Goal: Task Accomplishment & Management: Complete application form

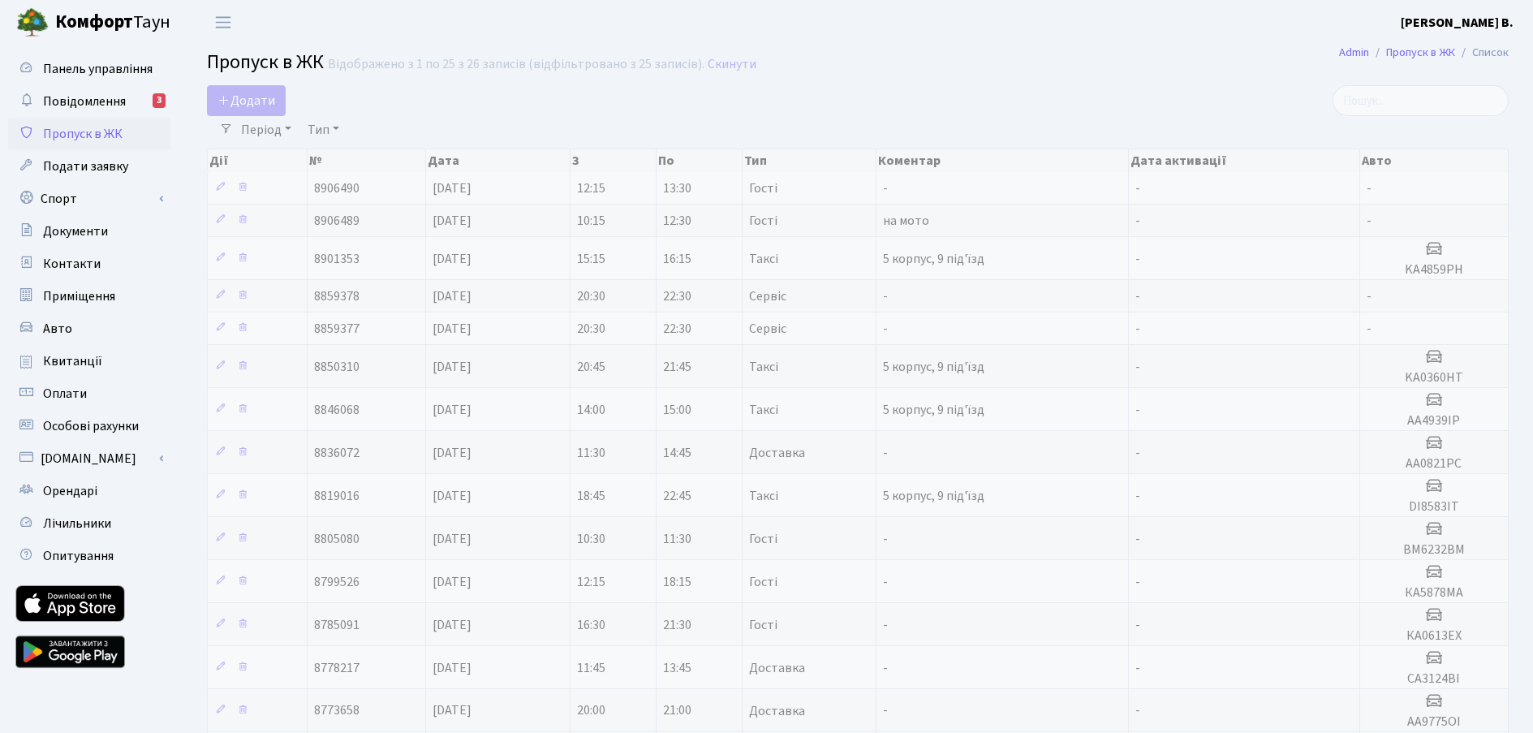
select select "25"
click at [921, 226] on span "на мото" at bounding box center [906, 221] width 46 height 18
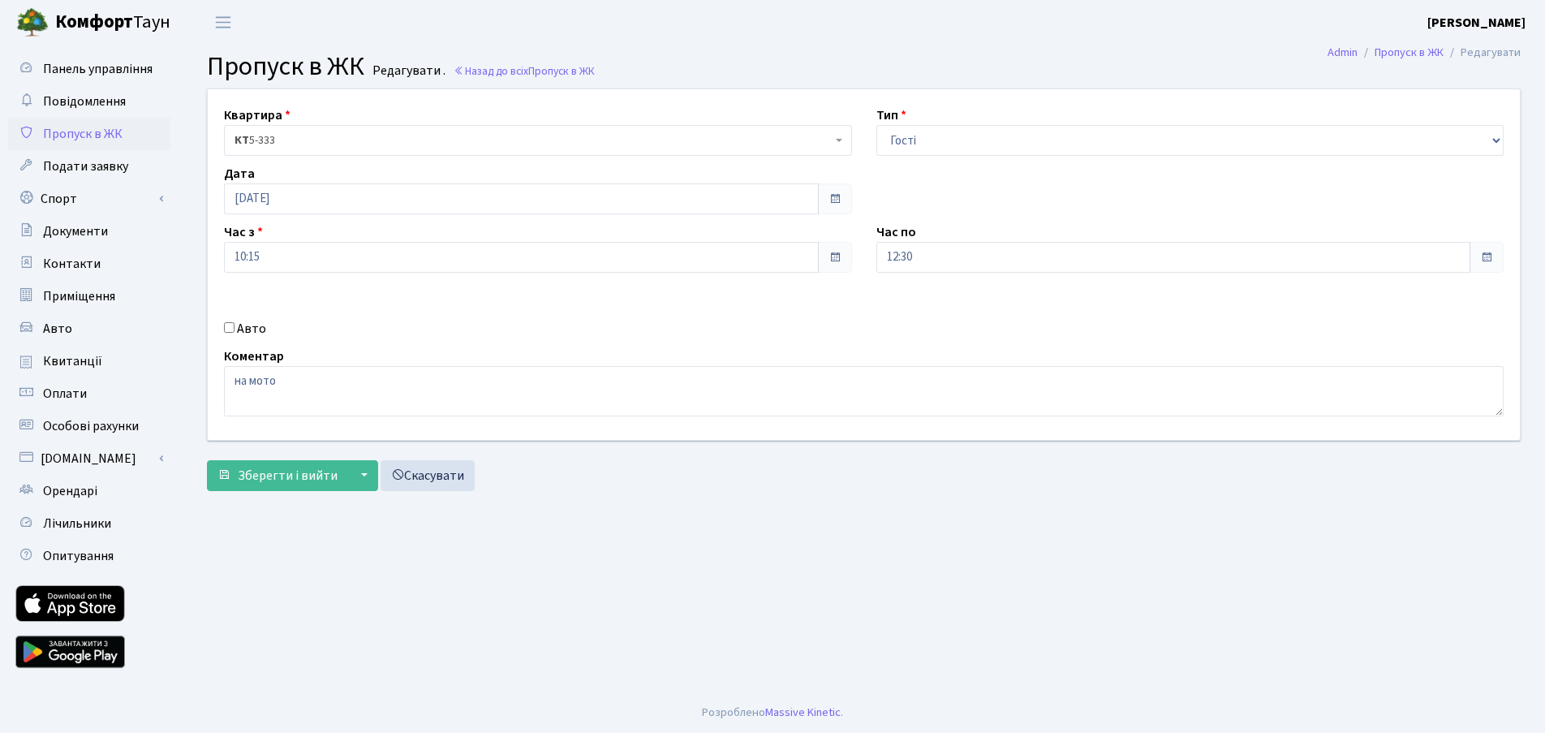
click at [247, 338] on label "Авто" at bounding box center [251, 328] width 29 height 19
click at [235, 333] on input "Авто" at bounding box center [229, 327] width 11 height 11
checkbox input "true"
drag, startPoint x: 306, startPoint y: 376, endPoint x: 119, endPoint y: 368, distance: 186.8
click at [114, 368] on div "Панель управління Повідомлення Пропуск в ЖК Подати заявку Спорт Бронювання Скар…" at bounding box center [772, 369] width 1545 height 648
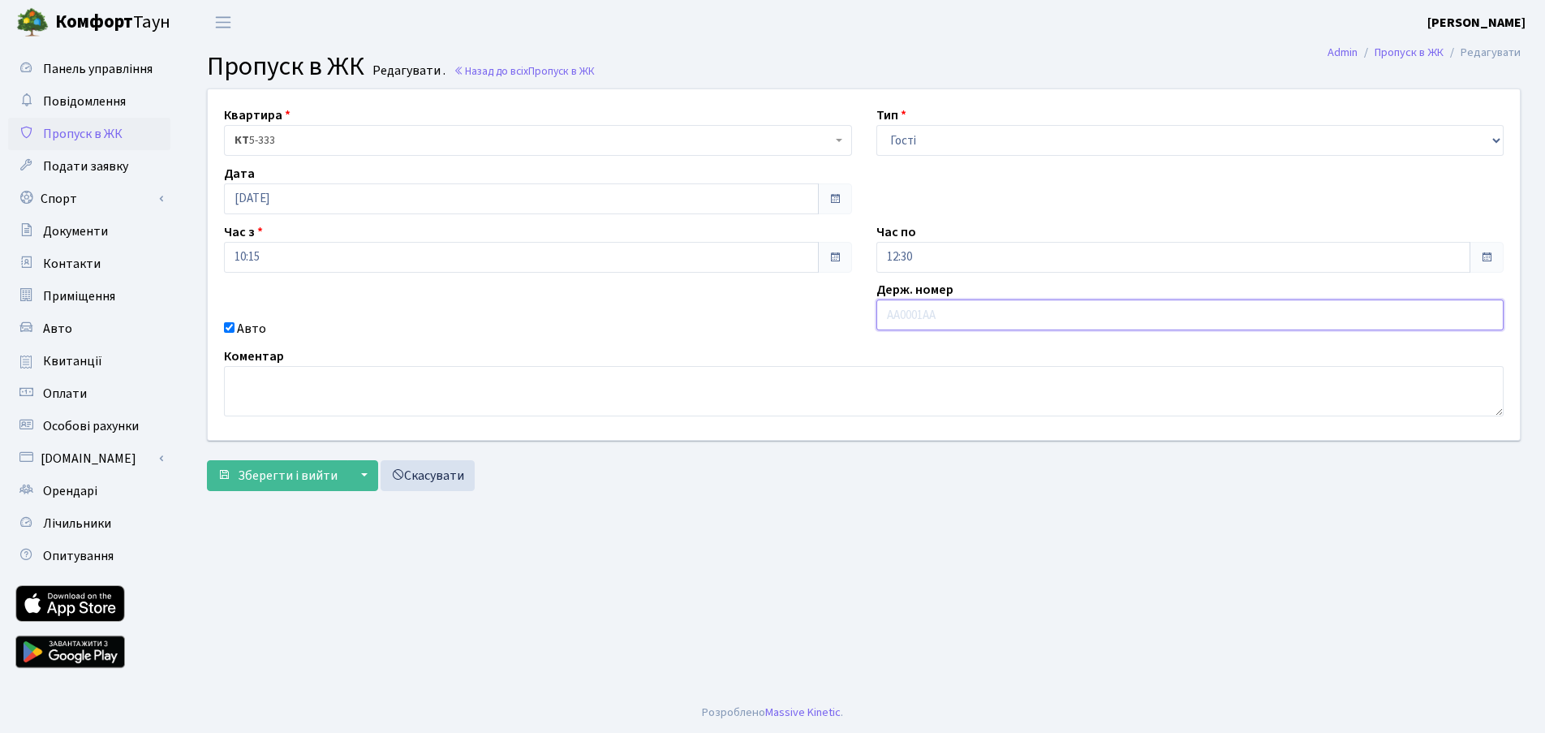
click at [936, 312] on input "text" at bounding box center [1190, 314] width 628 height 31
click at [966, 253] on input "12:30" at bounding box center [1173, 257] width 595 height 31
click at [926, 314] on icon at bounding box center [921, 313] width 44 height 44
type input "13:30"
click at [776, 316] on div "Квартира <b>КТ</b>&nbsp;&nbsp;&nbsp;&nbsp;5-333 КТ 5-333 Тип - Доставка Таксі Г…" at bounding box center [864, 264] width 1337 height 351
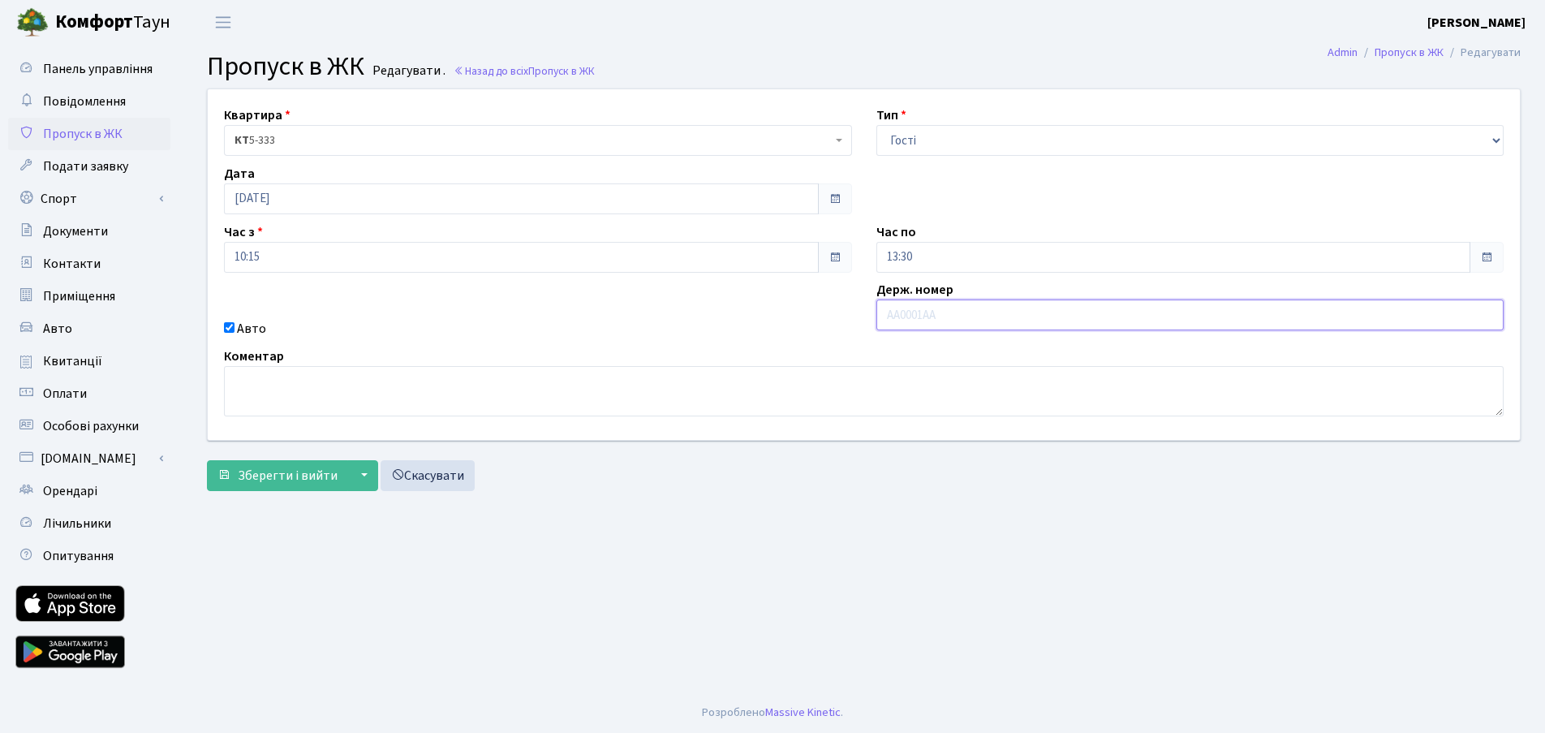
click at [910, 305] on input "text" at bounding box center [1190, 314] width 628 height 31
type input "AA7634PP"
click at [282, 475] on span "Зберегти і вийти" at bounding box center [288, 476] width 100 height 18
click at [281, 316] on div "Квартира <b>КТ</b>&nbsp;&nbsp;&nbsp;&nbsp;5-333 КТ 5-333 Тип - Доставка Таксі Г…" at bounding box center [864, 264] width 1337 height 351
click at [234, 338] on div "Авто" at bounding box center [538, 328] width 652 height 19
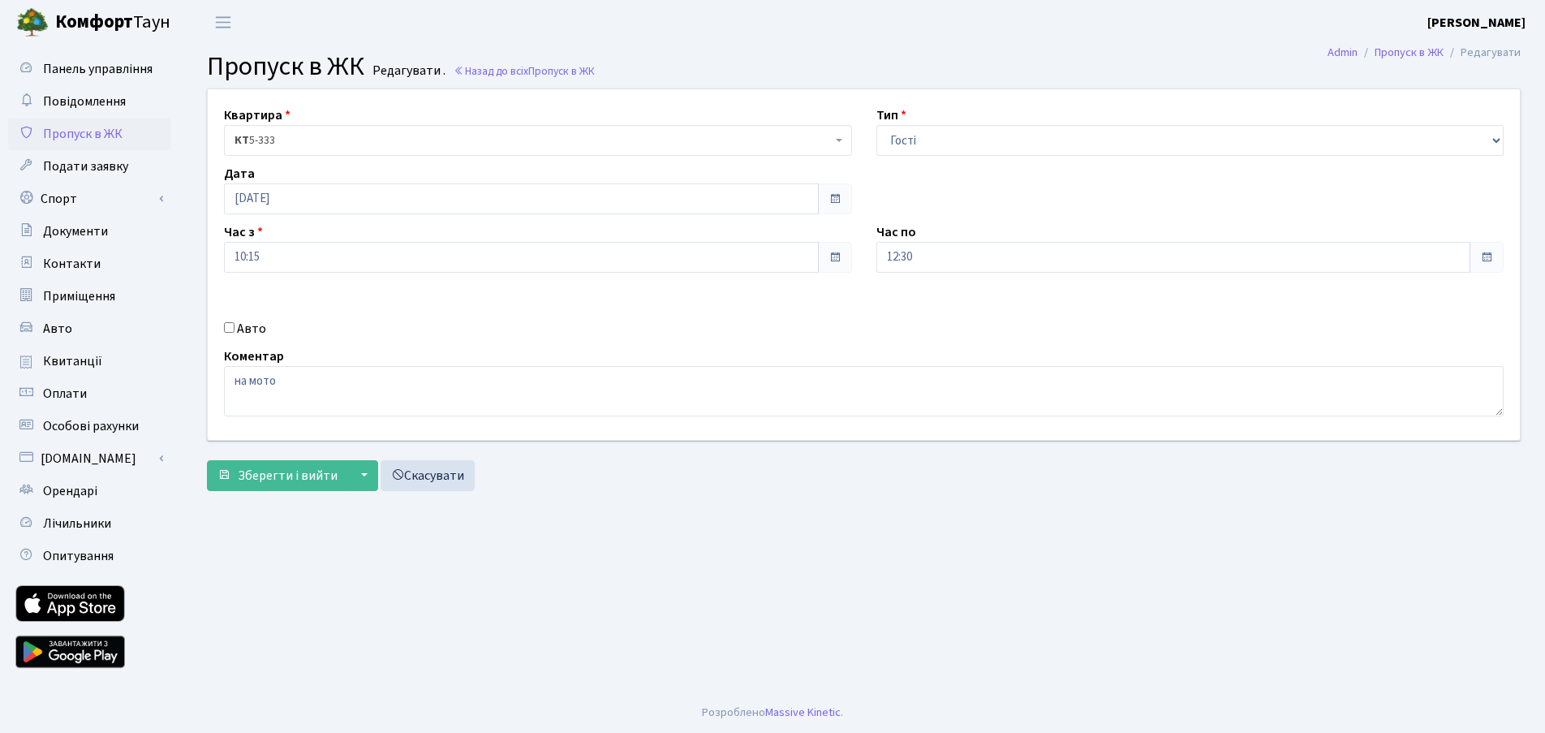
click at [265, 329] on div "Авто" at bounding box center [538, 328] width 652 height 19
click at [256, 329] on label "Авто" at bounding box center [251, 328] width 29 height 19
click at [235, 329] on input "Авто" at bounding box center [229, 327] width 11 height 11
checkbox input "true"
click at [1046, 301] on input "text" at bounding box center [1190, 314] width 628 height 31
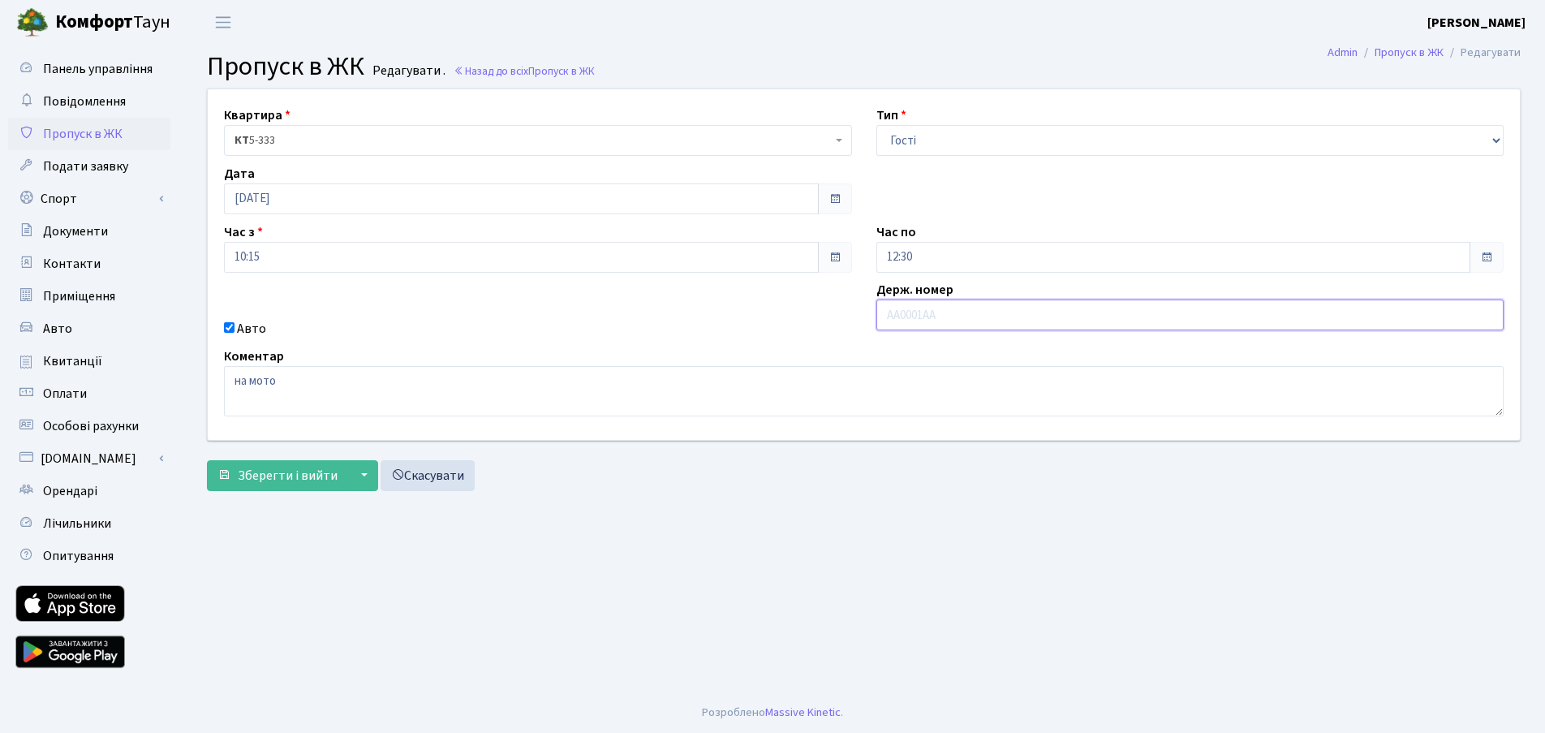
click at [958, 325] on input "text" at bounding box center [1190, 314] width 628 height 31
type input "AA7634PP"
click at [248, 468] on span "Зберегти і вийти" at bounding box center [288, 476] width 100 height 18
click at [413, 472] on link "Скасувати" at bounding box center [428, 475] width 94 height 31
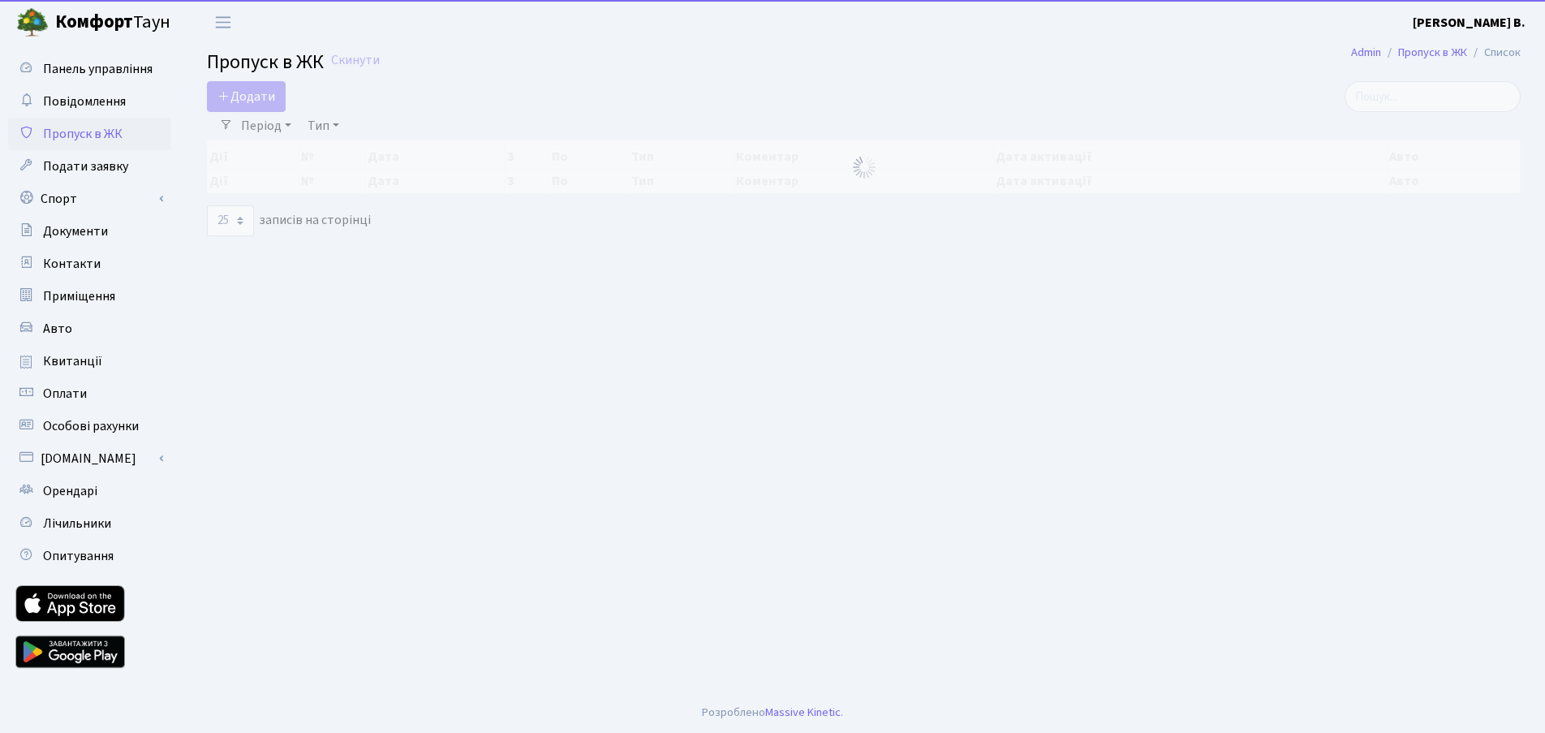
select select "25"
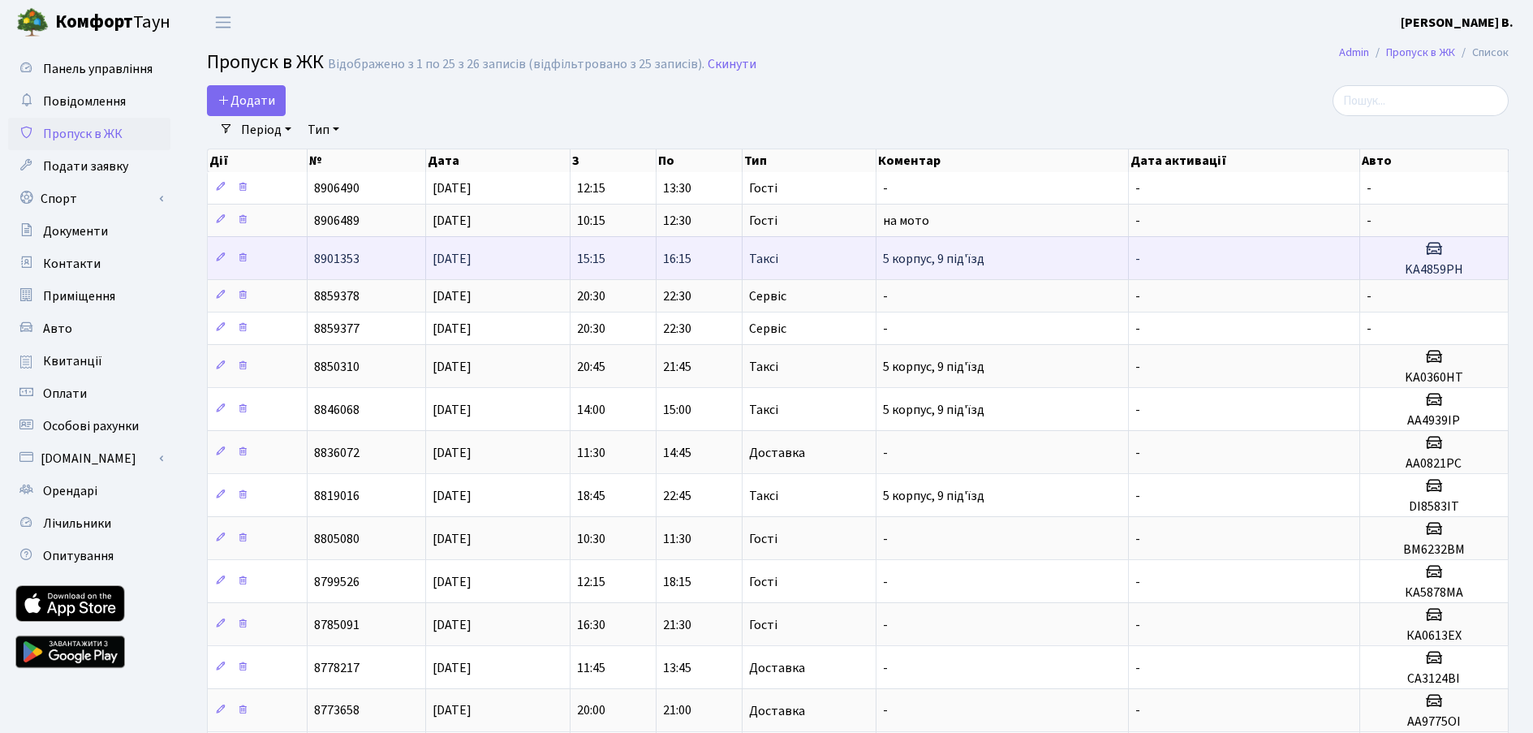
click at [1005, 264] on td "5 корпус, 9 під'їзд" at bounding box center [1002, 257] width 252 height 43
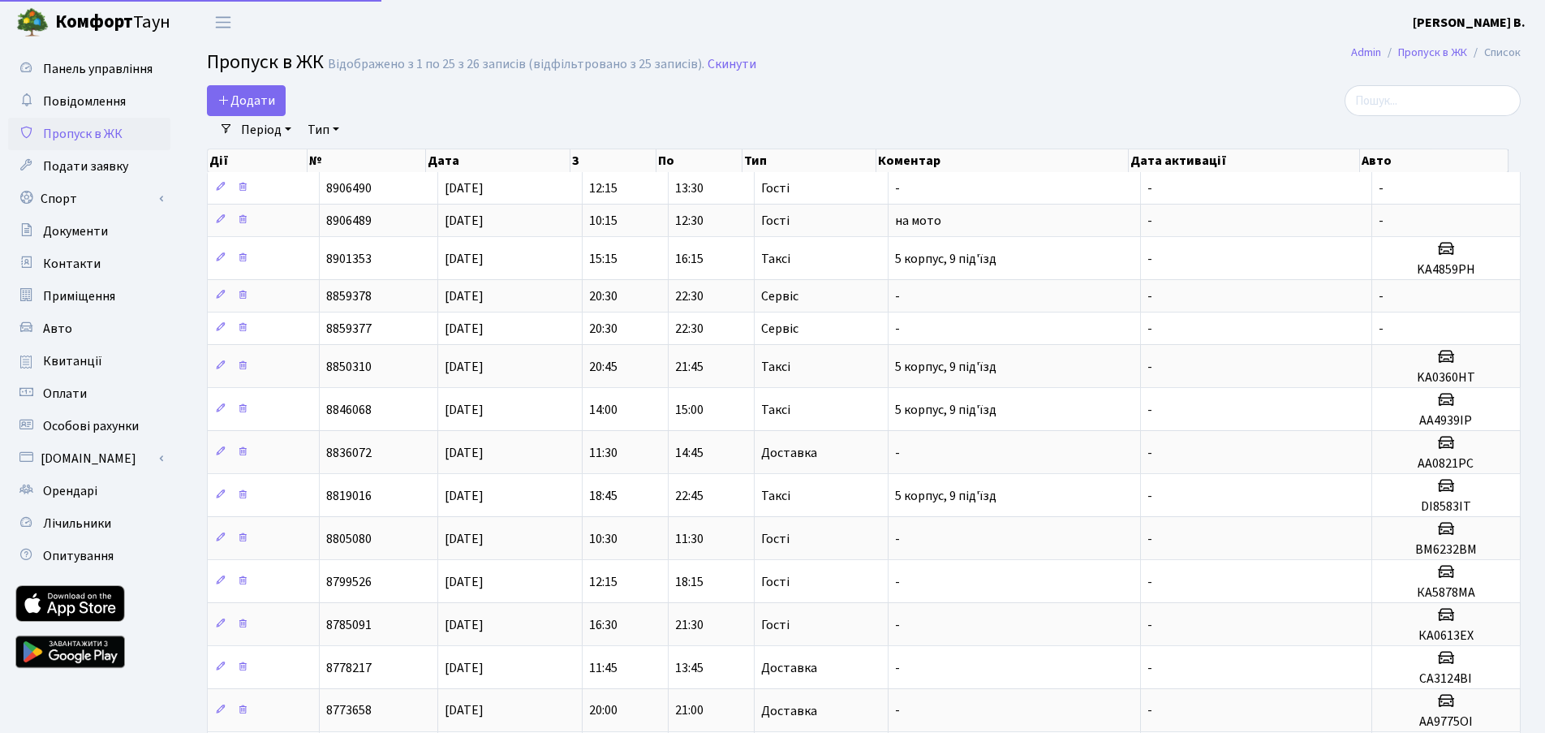
select select "25"
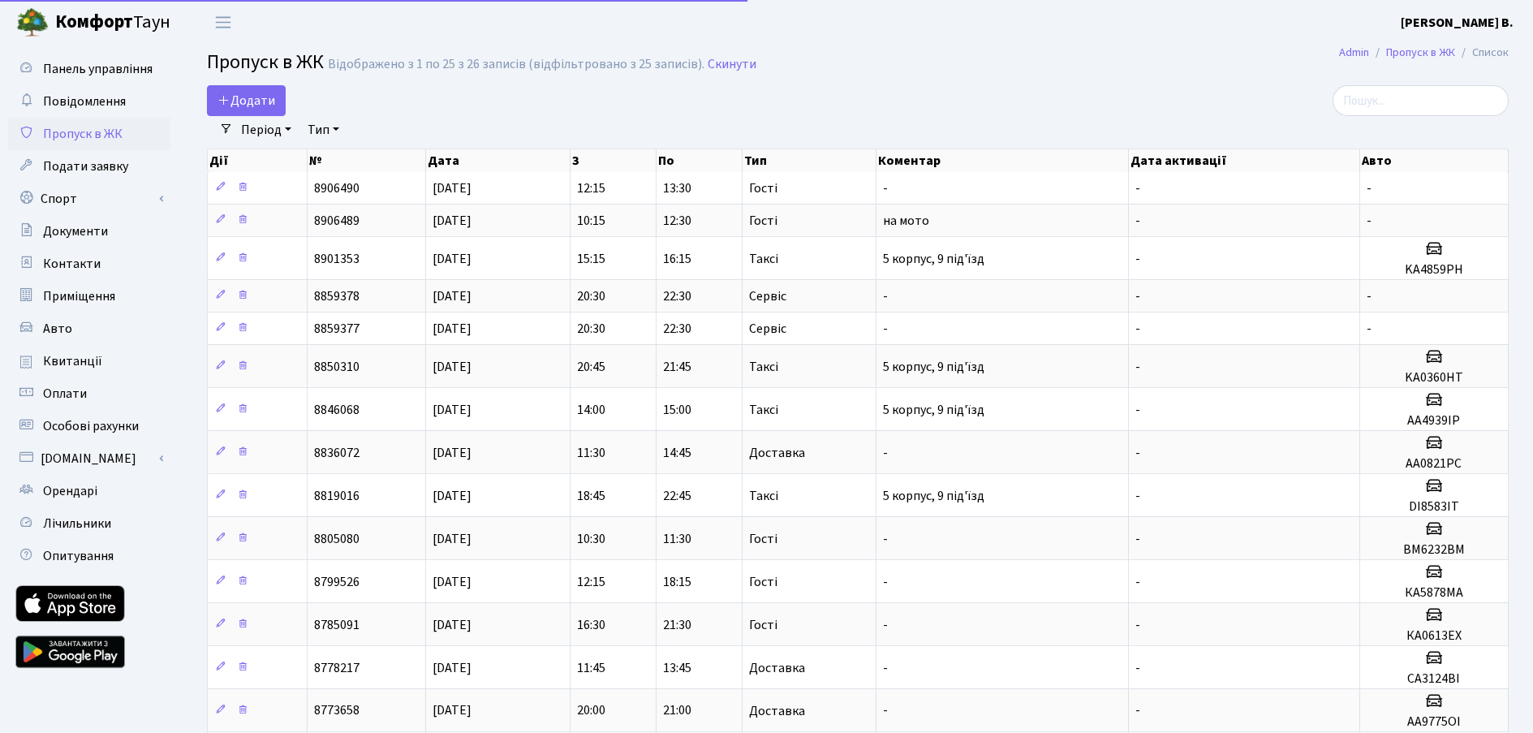
click at [976, 213] on td "на мото" at bounding box center [1002, 220] width 252 height 32
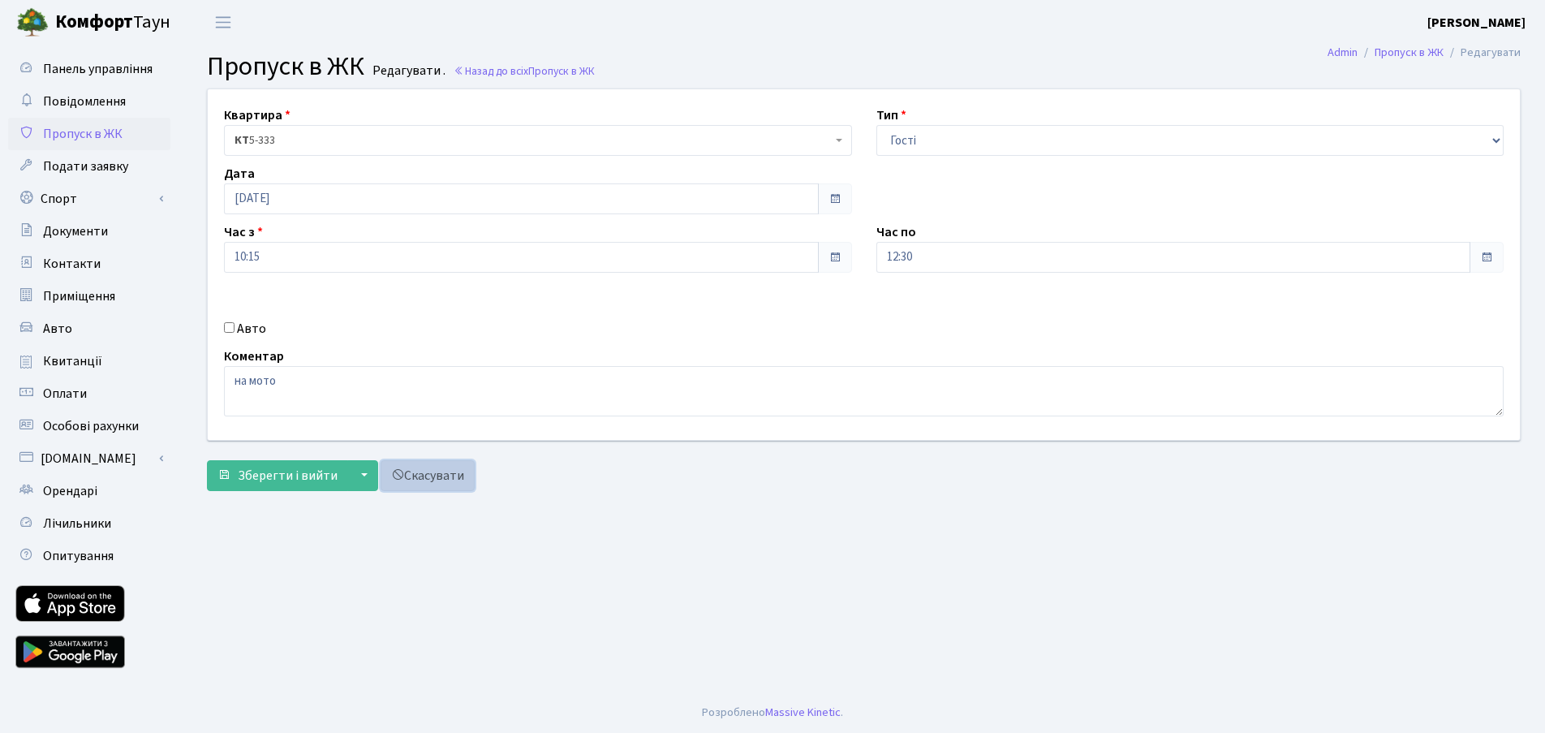
click at [424, 481] on link "Скасувати" at bounding box center [428, 475] width 94 height 31
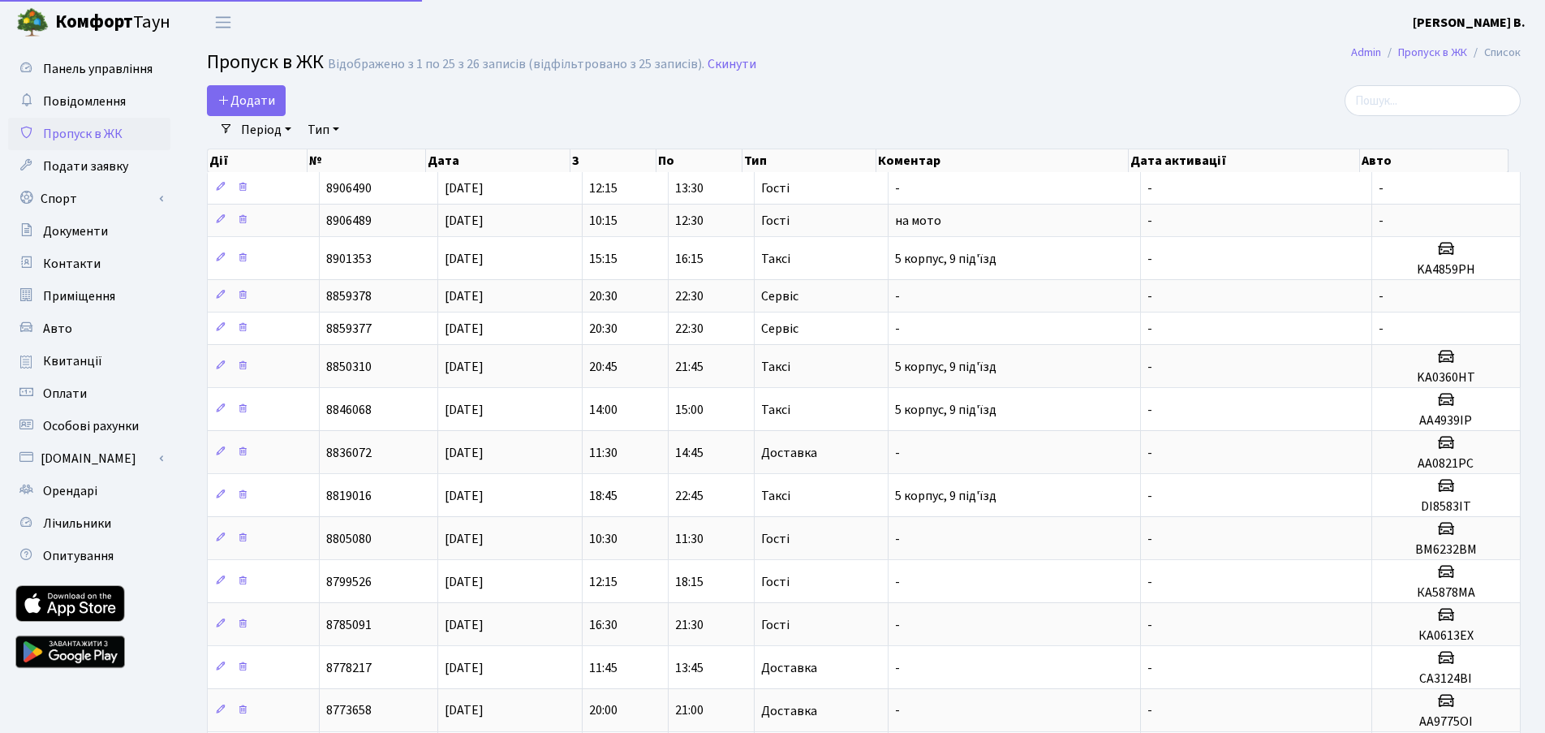
select select "25"
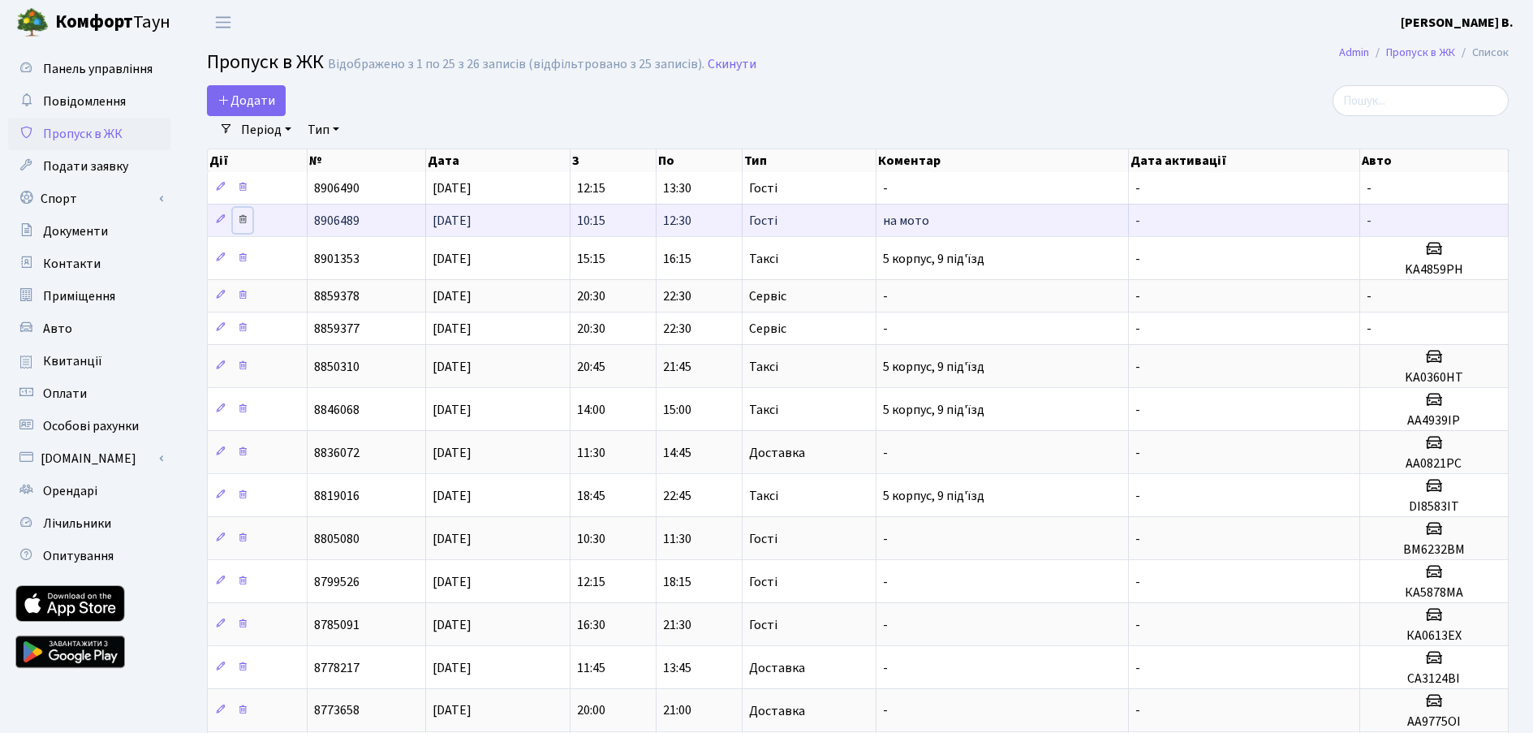
drag, startPoint x: 1070, startPoint y: 216, endPoint x: 240, endPoint y: 223, distance: 829.4
click at [240, 223] on icon at bounding box center [242, 218] width 11 height 11
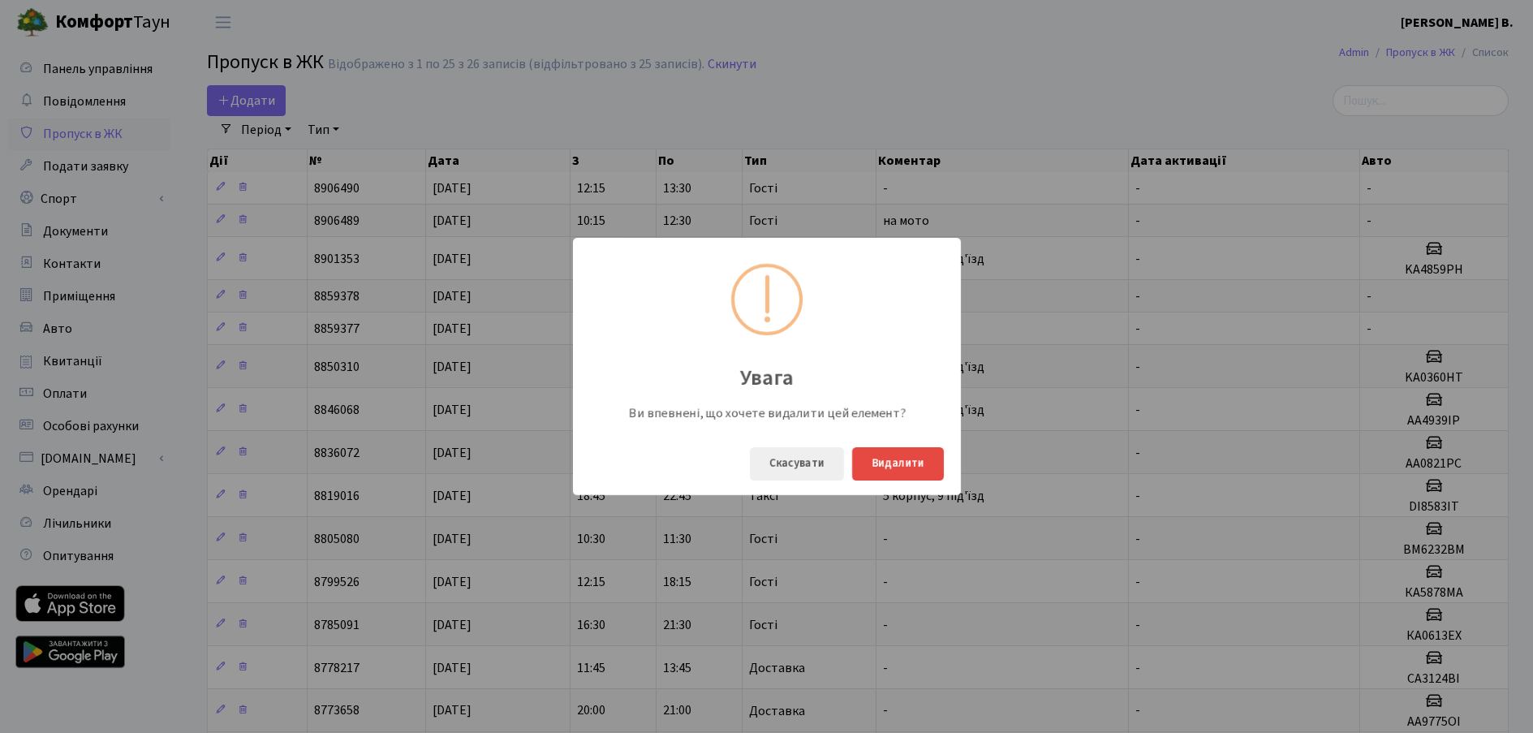
click at [848, 467] on div "Скасувати Видалити" at bounding box center [767, 464] width 388 height 62
click at [879, 463] on button "Видалити" at bounding box center [898, 463] width 92 height 33
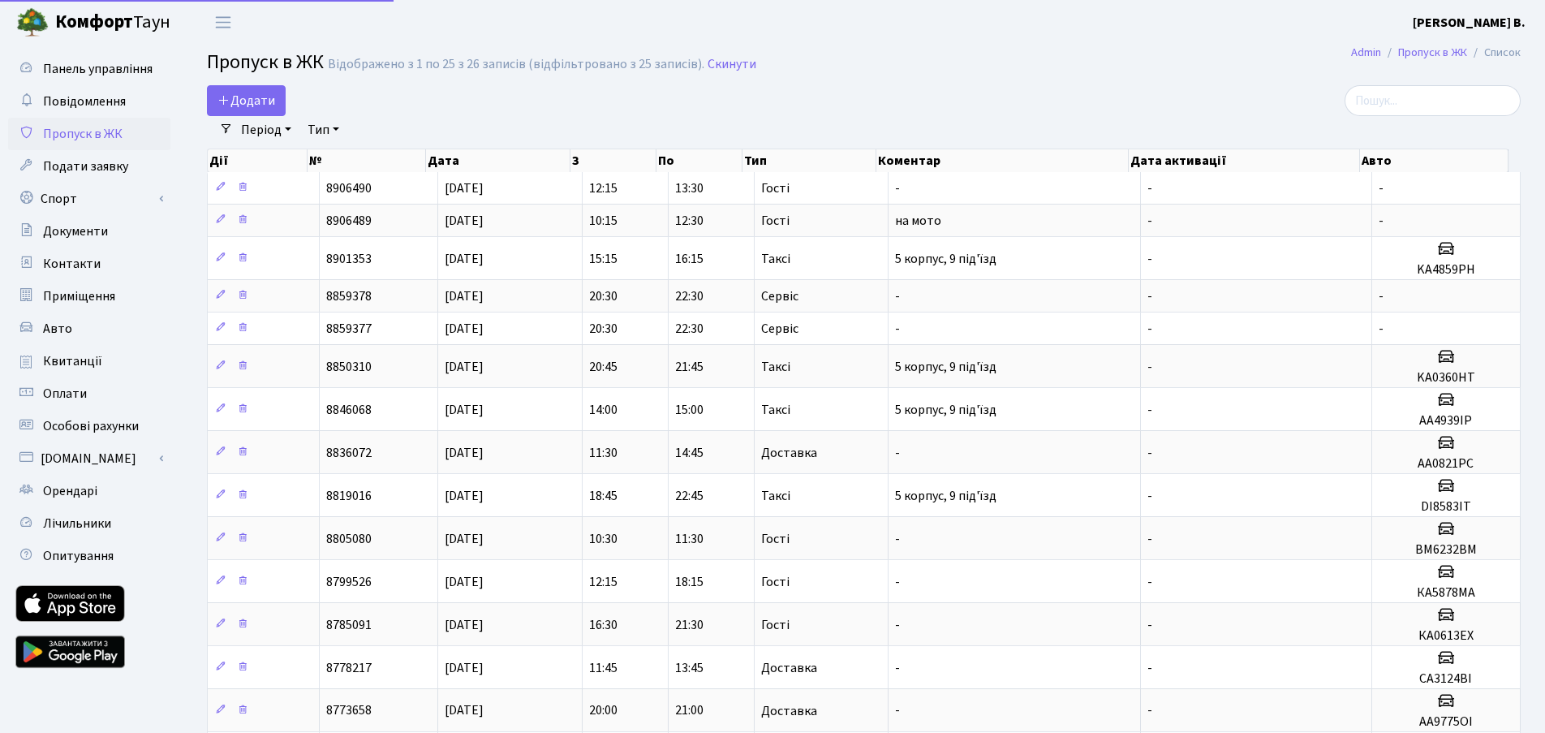
select select "25"
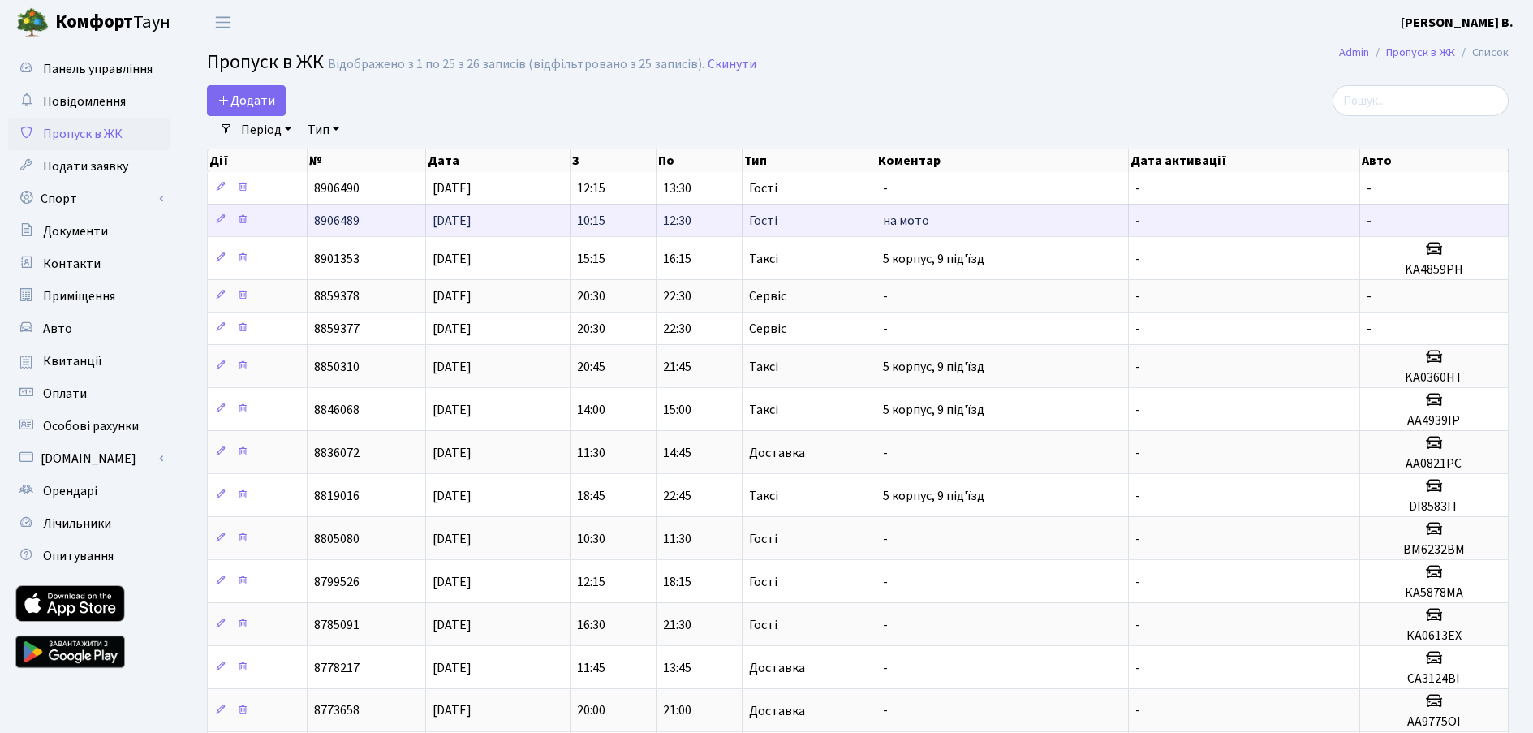
click at [738, 216] on td "12:30" at bounding box center [699, 220] width 86 height 32
click at [842, 222] on td "Гості" at bounding box center [810, 220] width 134 height 32
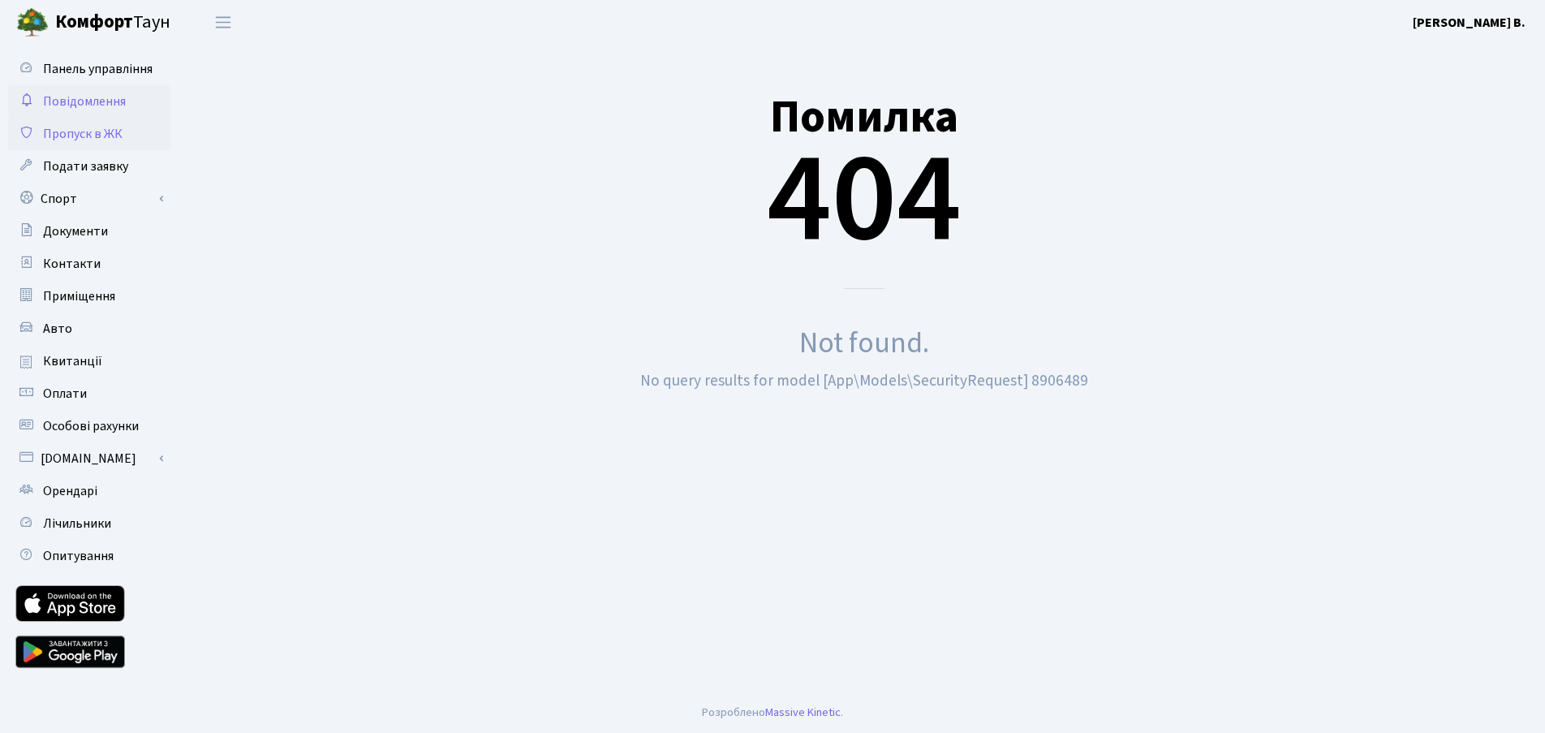
click at [88, 110] on link "Повідомлення" at bounding box center [89, 101] width 162 height 32
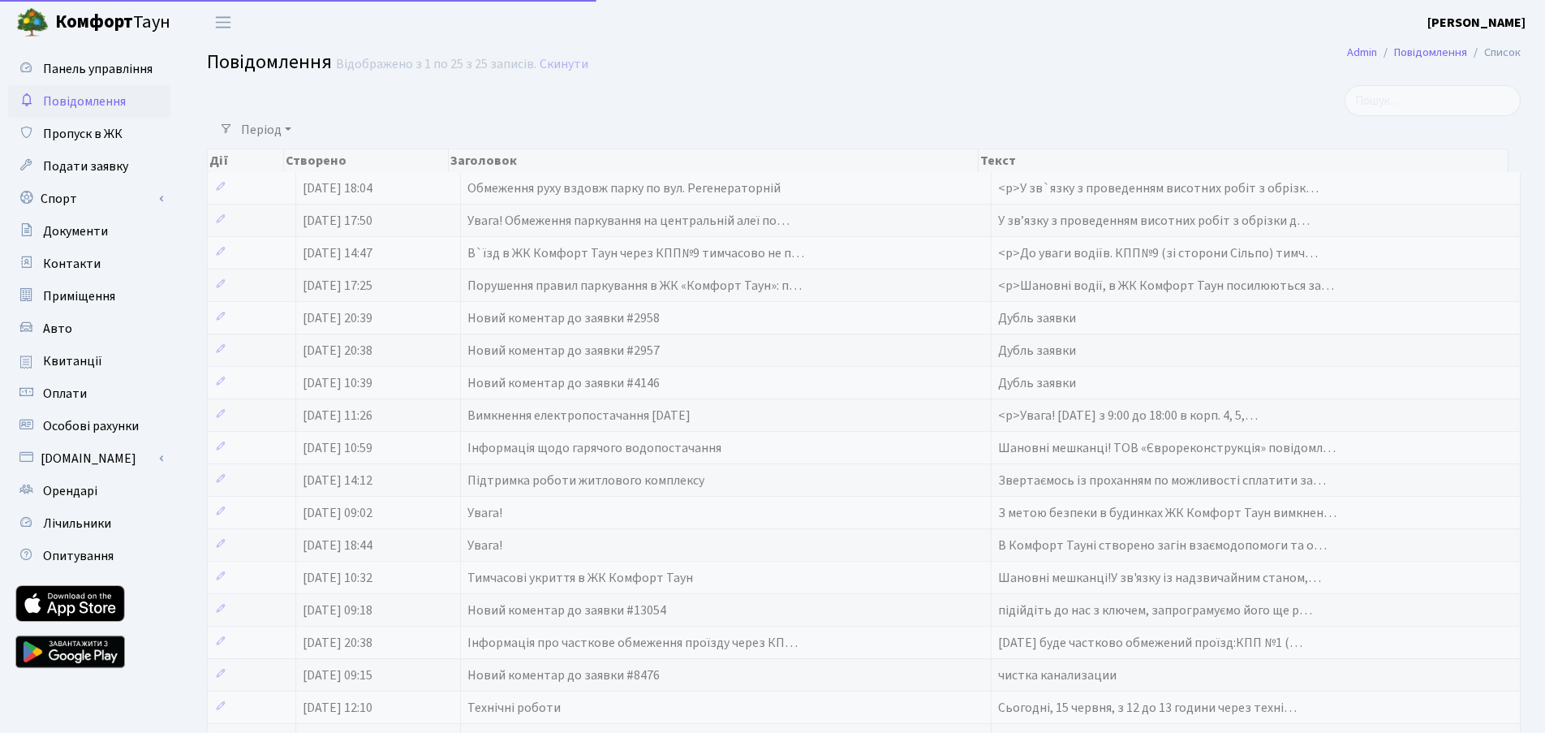
select select "25"
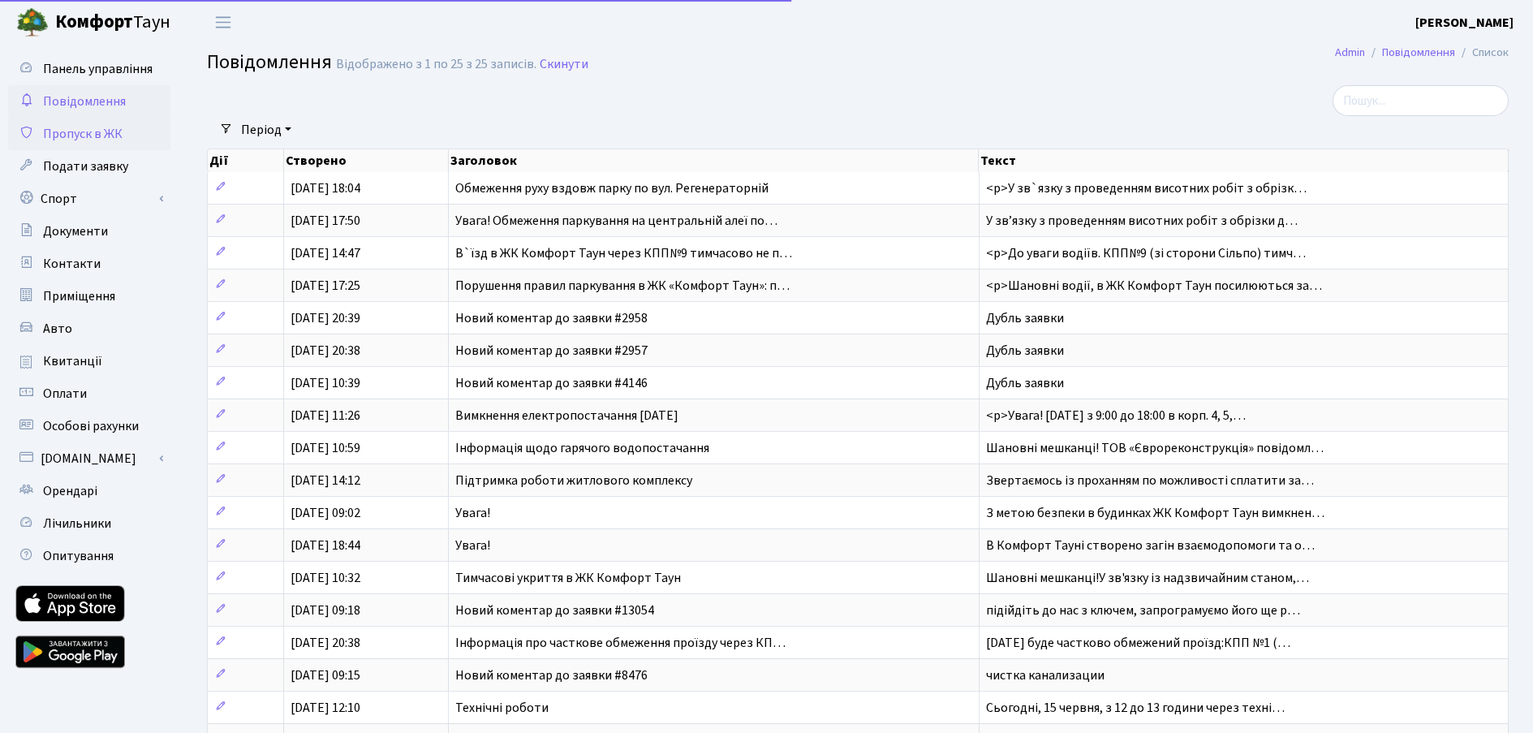
click at [85, 138] on span "Пропуск в ЖК" at bounding box center [83, 134] width 80 height 18
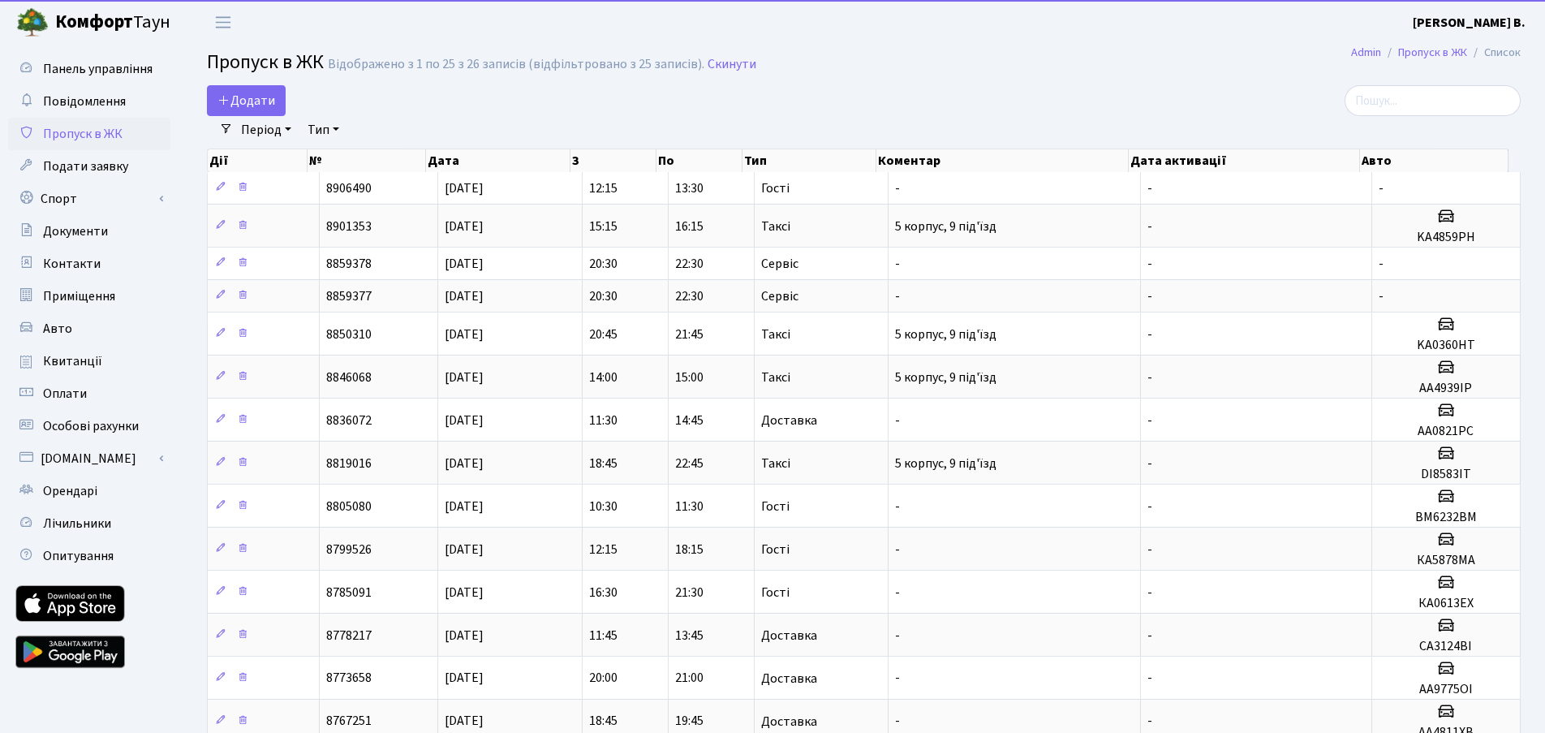
select select "25"
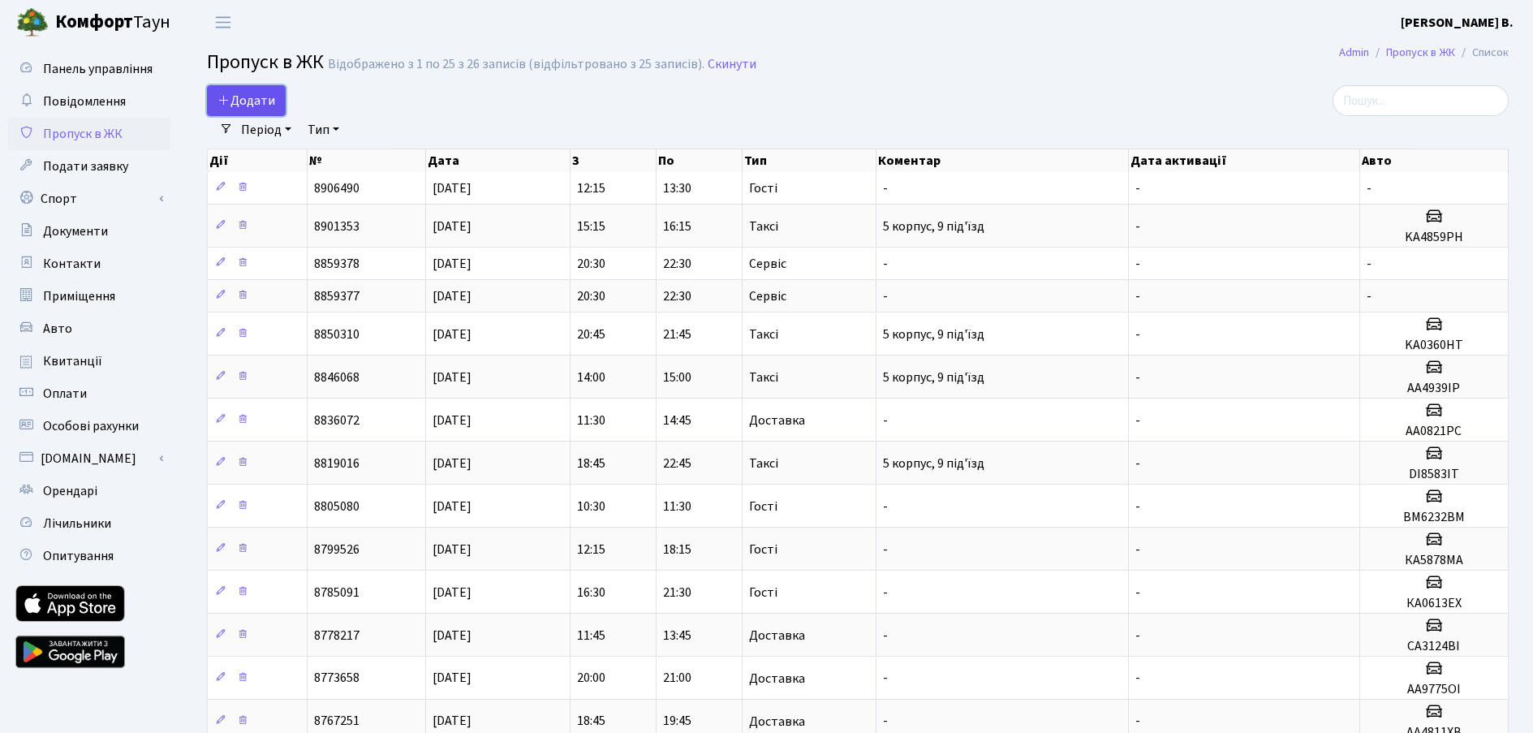
click at [271, 86] on link "Додати" at bounding box center [246, 100] width 79 height 31
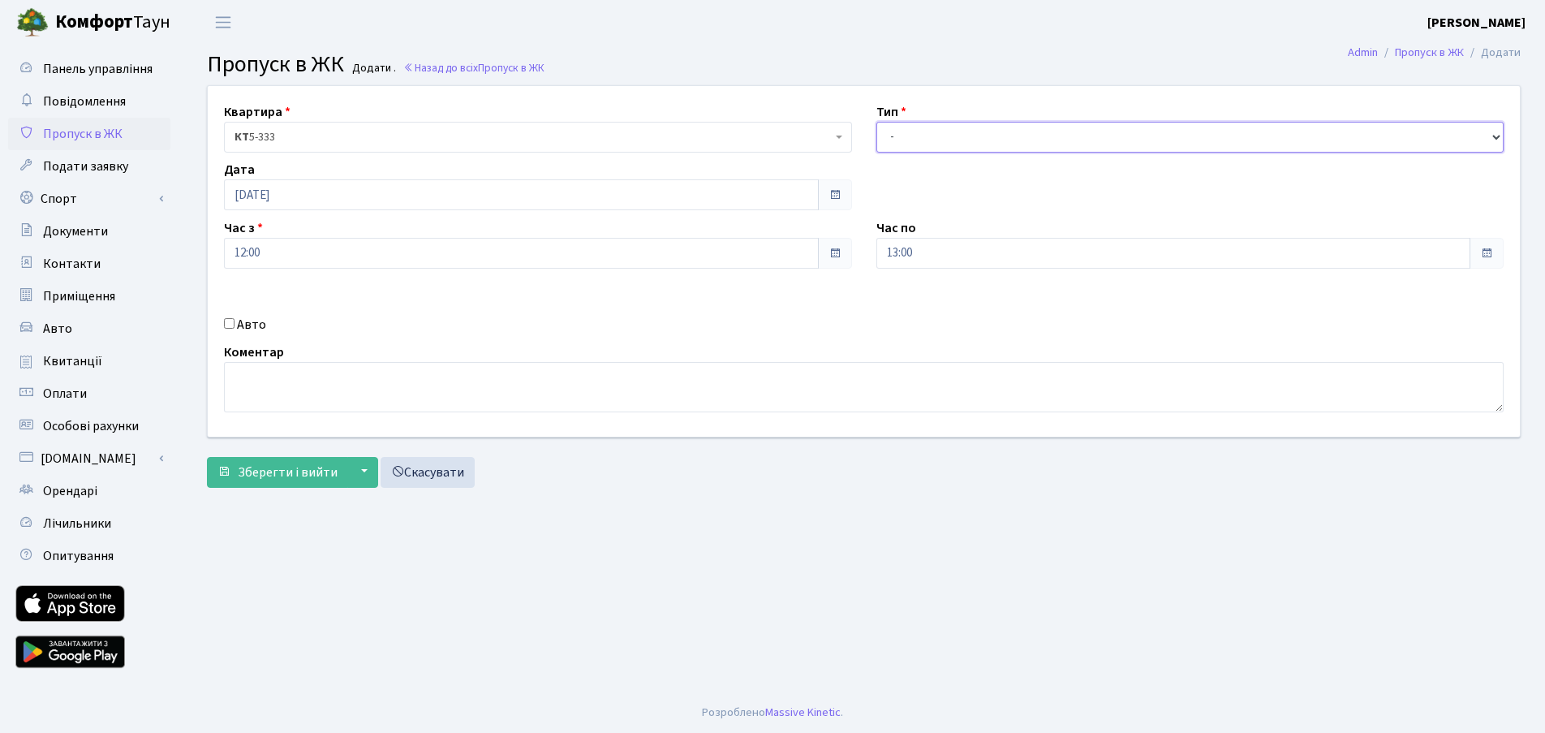
click at [965, 135] on select "- Доставка Таксі Гості Сервіс" at bounding box center [1190, 137] width 628 height 31
select select "3"
click at [876, 122] on select "- Доставка Таксі Гості Сервіс" at bounding box center [1190, 137] width 628 height 31
click at [246, 321] on label "Авто" at bounding box center [251, 324] width 29 height 19
click at [235, 321] on input "Авто" at bounding box center [229, 323] width 11 height 11
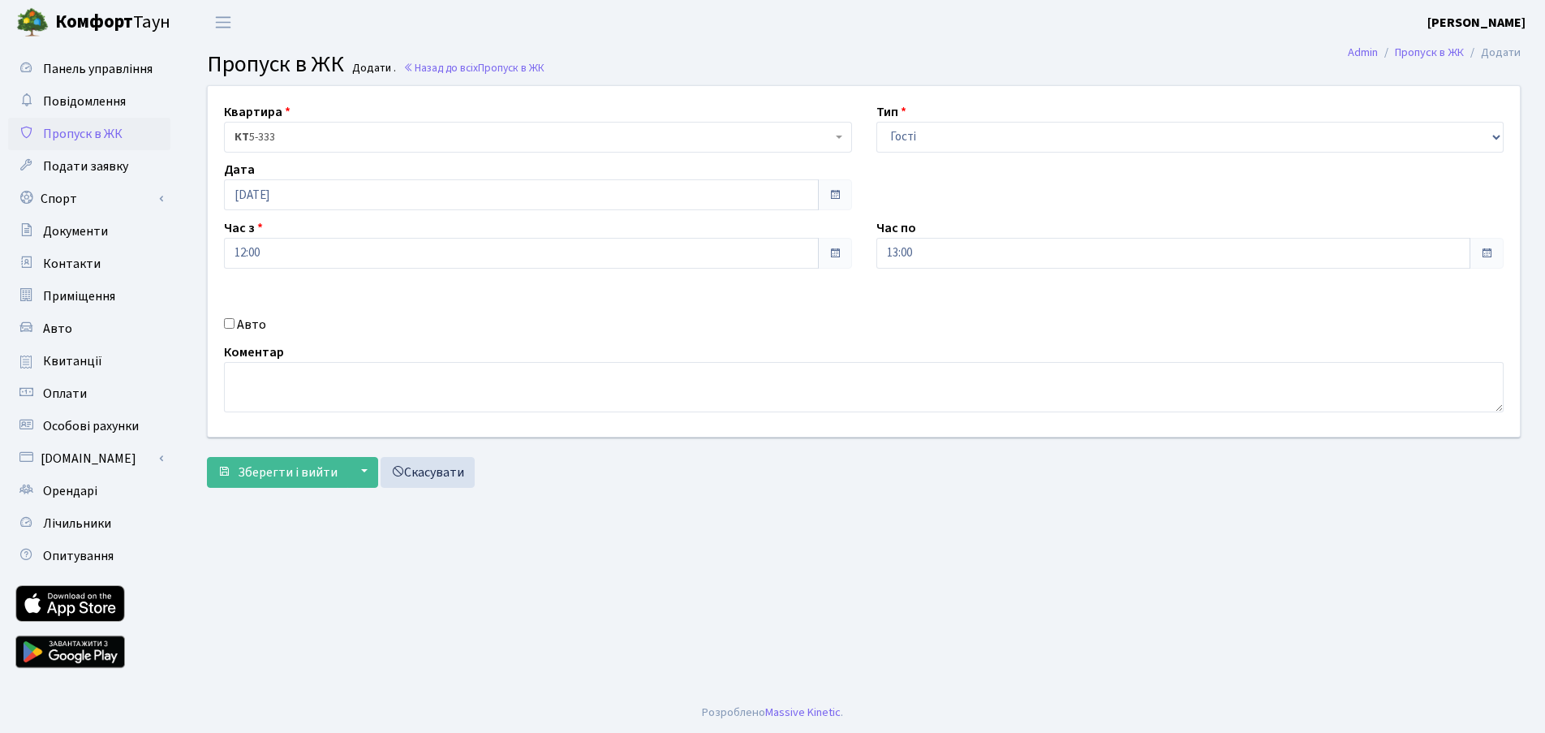
checkbox input "true"
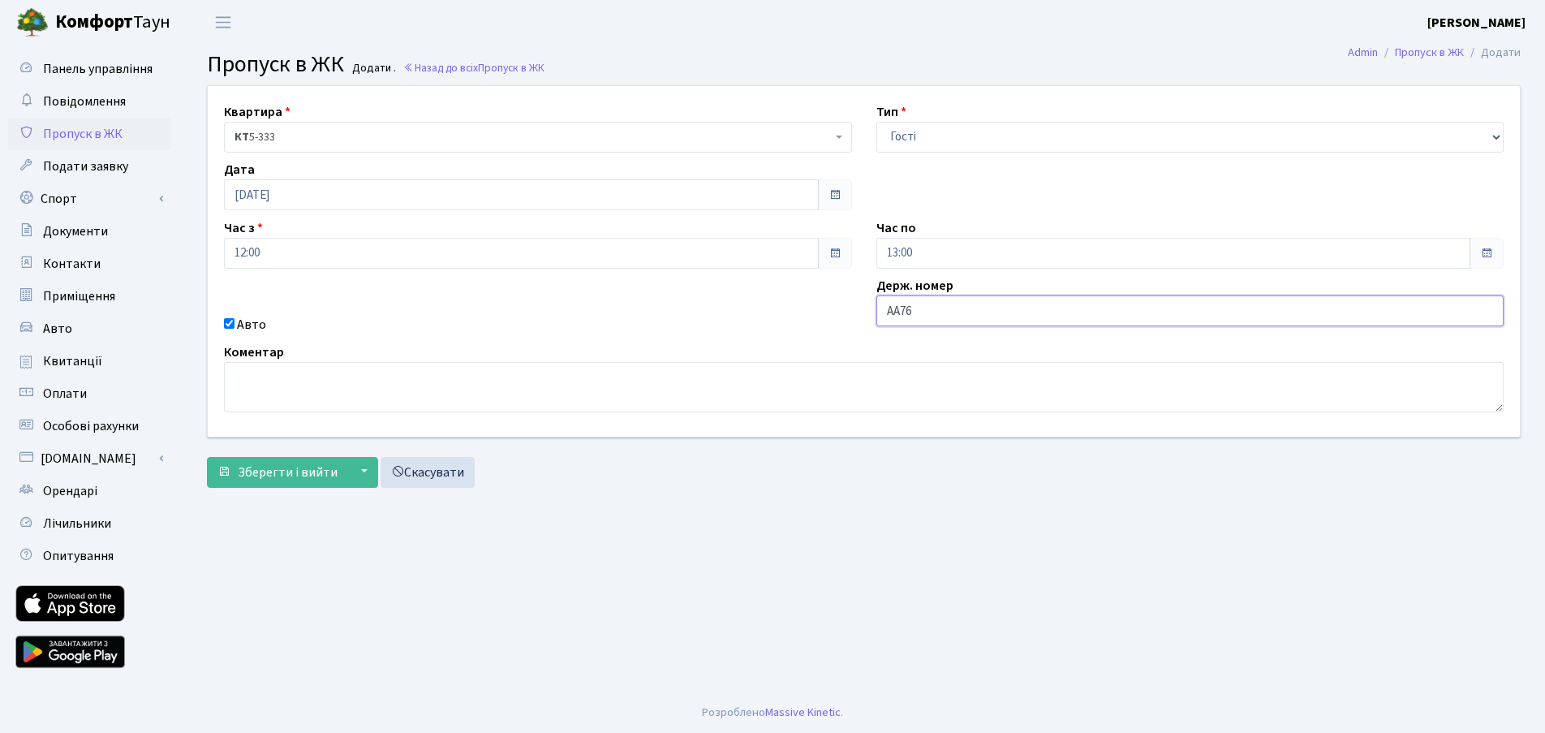
type input "AA7634PP"
click at [313, 470] on span "Зберегти і вийти" at bounding box center [288, 472] width 100 height 18
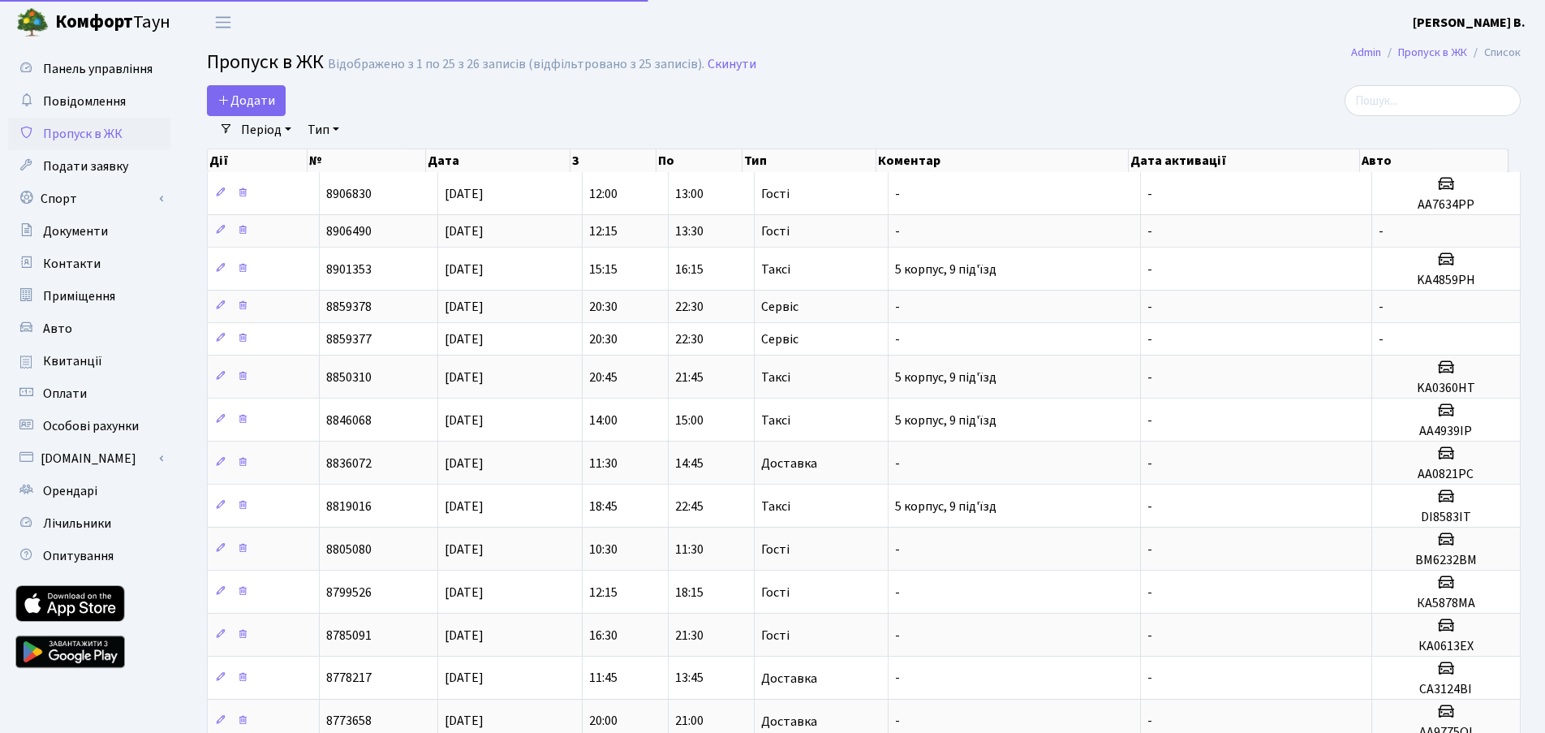
select select "25"
